Goal: Information Seeking & Learning: Learn about a topic

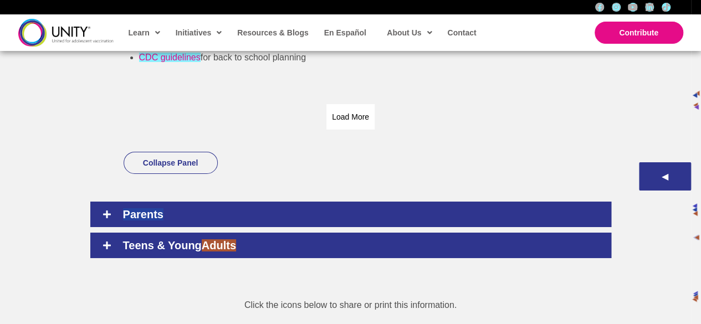
scroll to position [1885, 0]
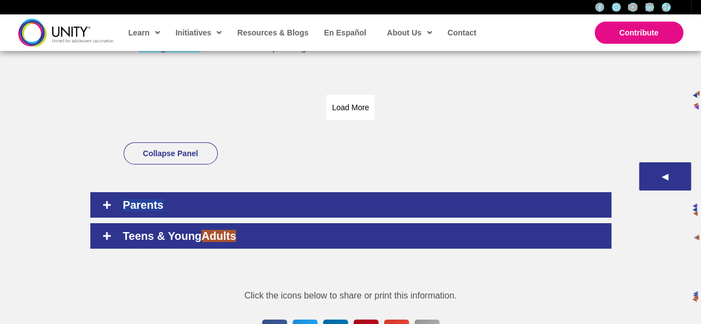
click at [113, 192] on link at bounding box center [185, 291] width 145 height 392
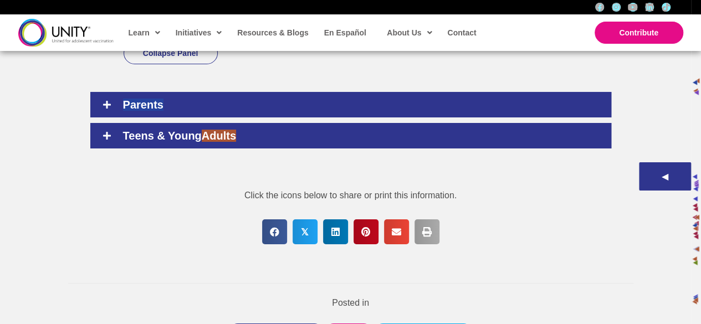
scroll to position [1996, 0]
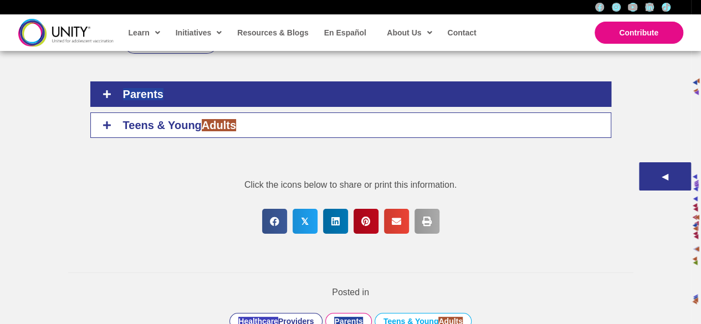
click at [102, 120] on icon at bounding box center [107, 125] width 10 height 10
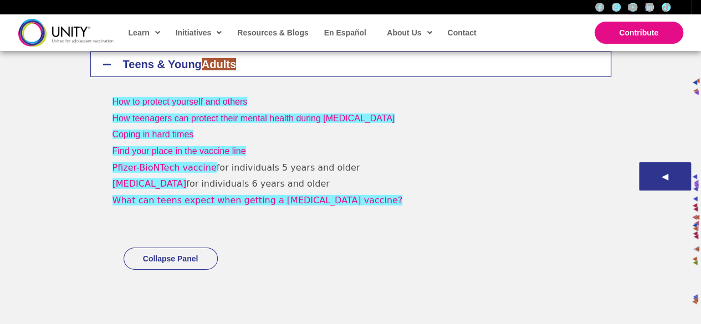
scroll to position [1562, 0]
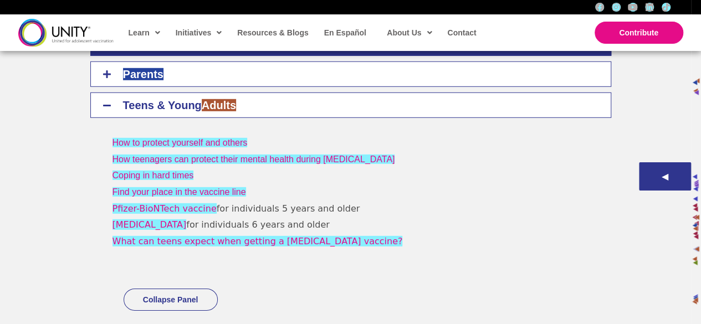
click at [106, 75] on icon at bounding box center [107, 74] width 10 height 10
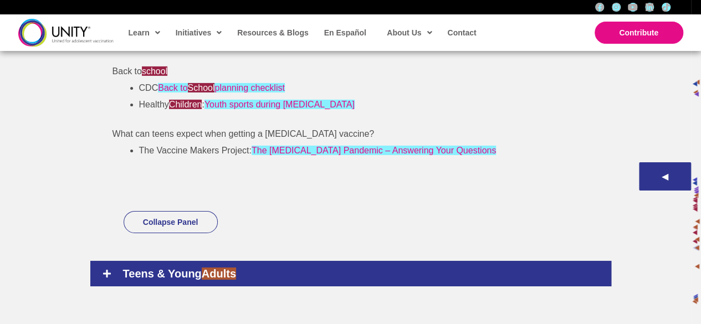
scroll to position [1895, 0]
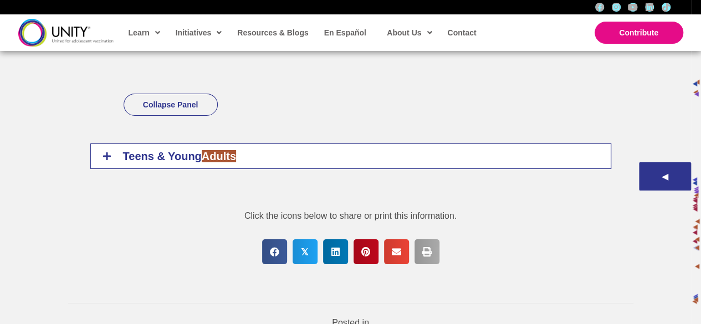
click at [106, 155] on icon at bounding box center [107, 156] width 10 height 10
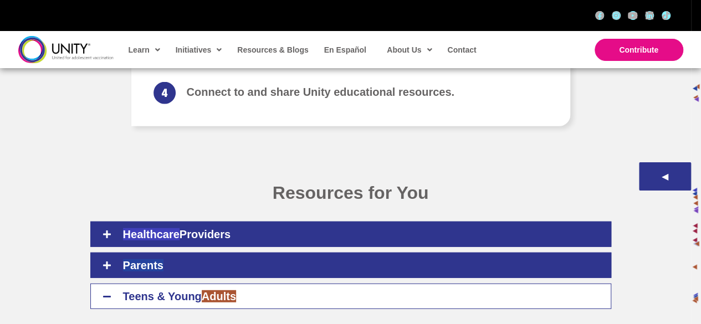
scroll to position [1376, 0]
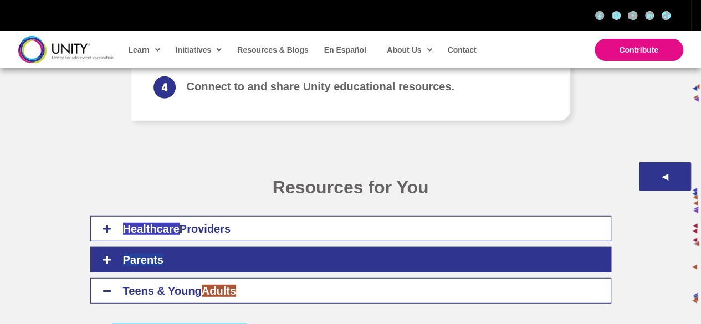
click at [172, 226] on multi-find-1-extension "Healthcare" at bounding box center [151, 229] width 57 height 12
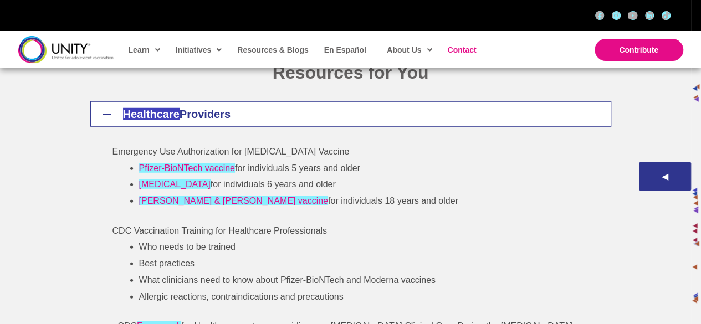
scroll to position [1487, 0]
